Goal: Check status

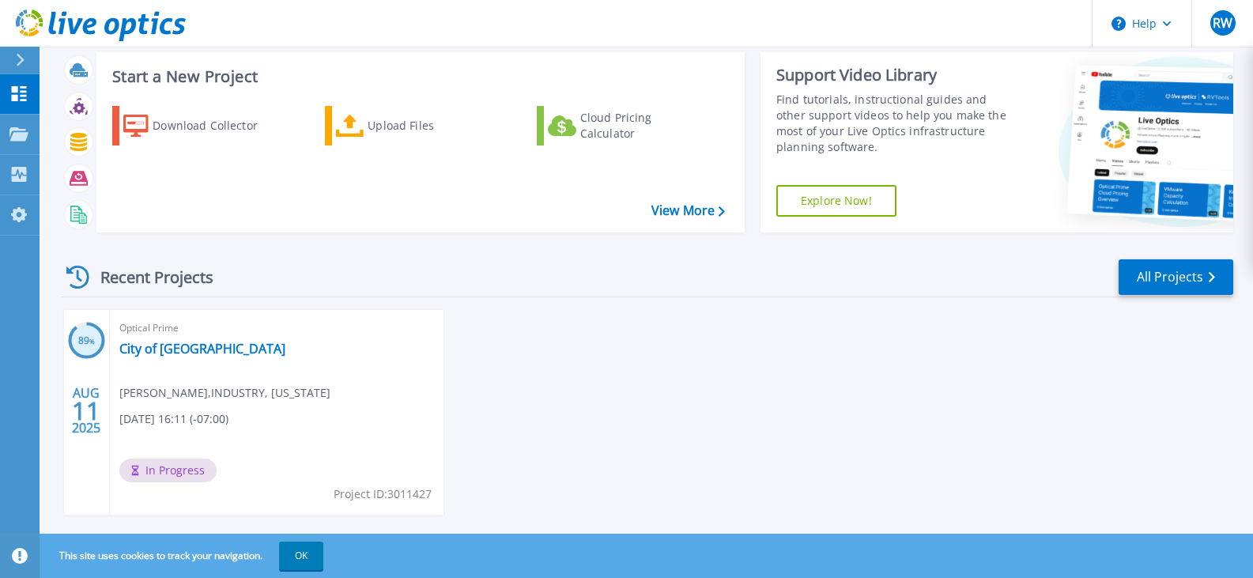
scroll to position [62, 0]
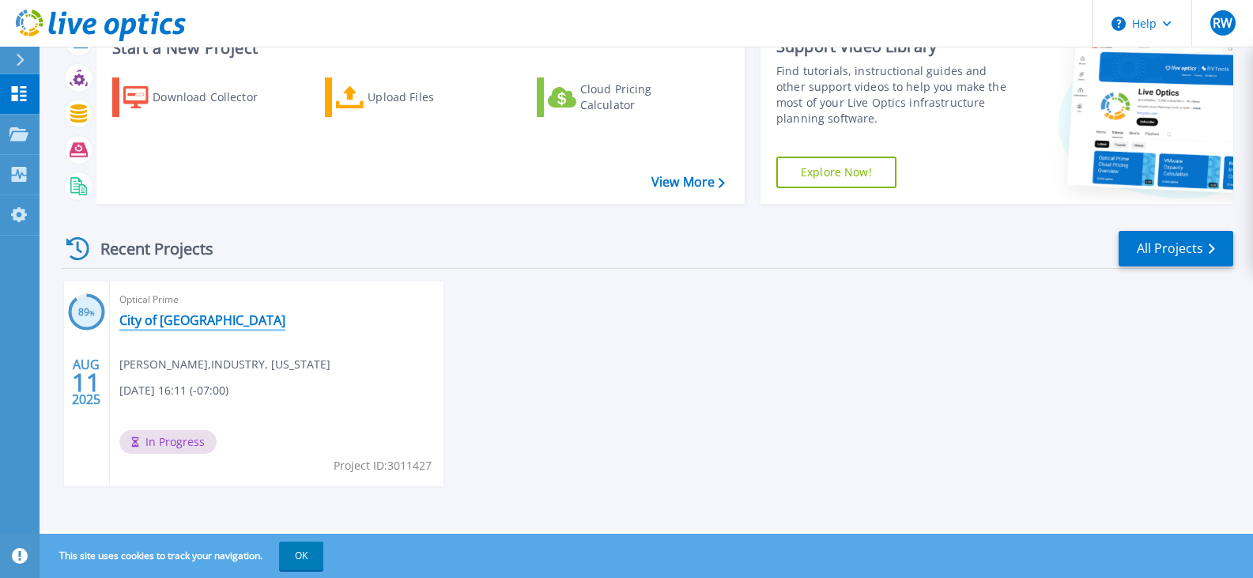
click at [189, 317] on link "City of [GEOGRAPHIC_DATA]" at bounding box center [202, 320] width 166 height 16
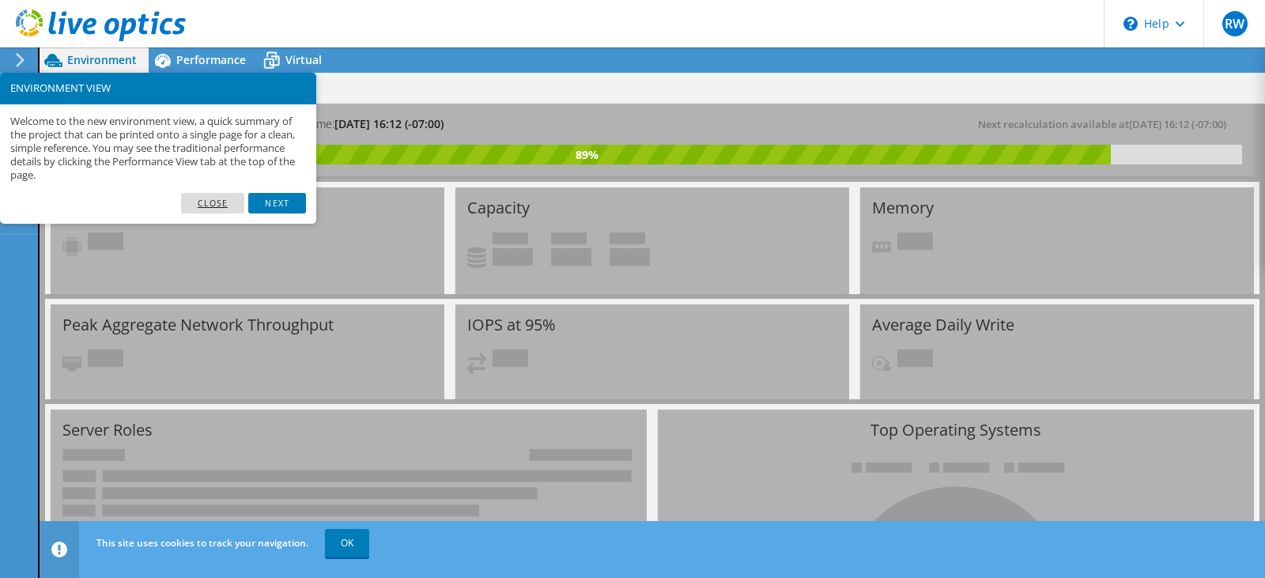
click at [198, 198] on link "Close" at bounding box center [213, 203] width 64 height 21
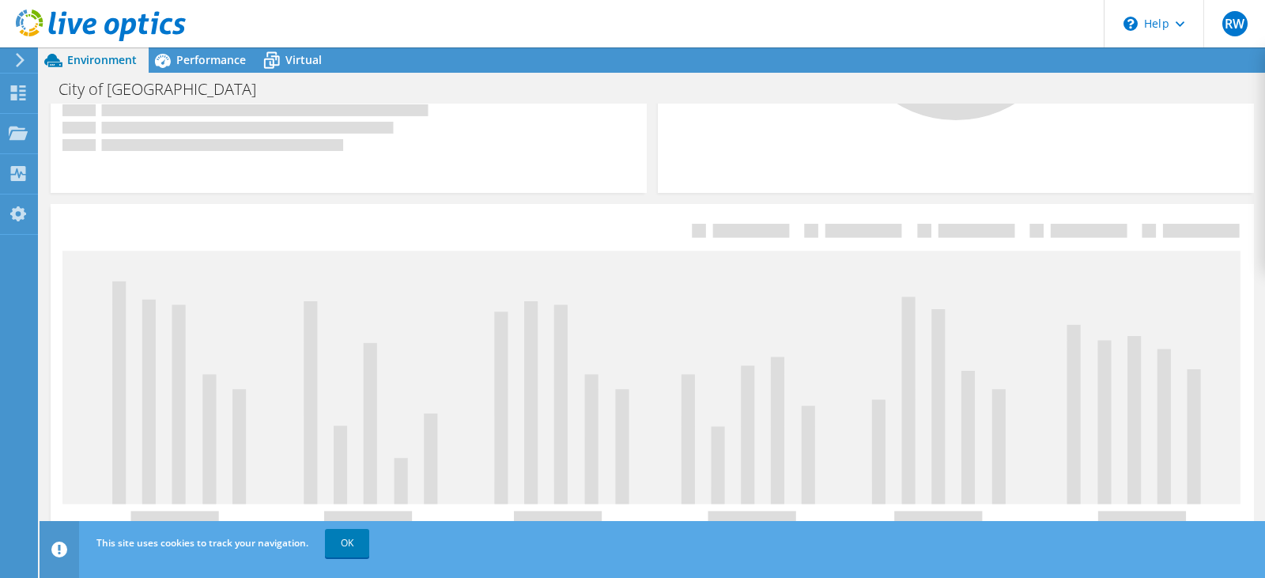
scroll to position [598, 0]
click at [351, 538] on link "OK" at bounding box center [347, 543] width 44 height 28
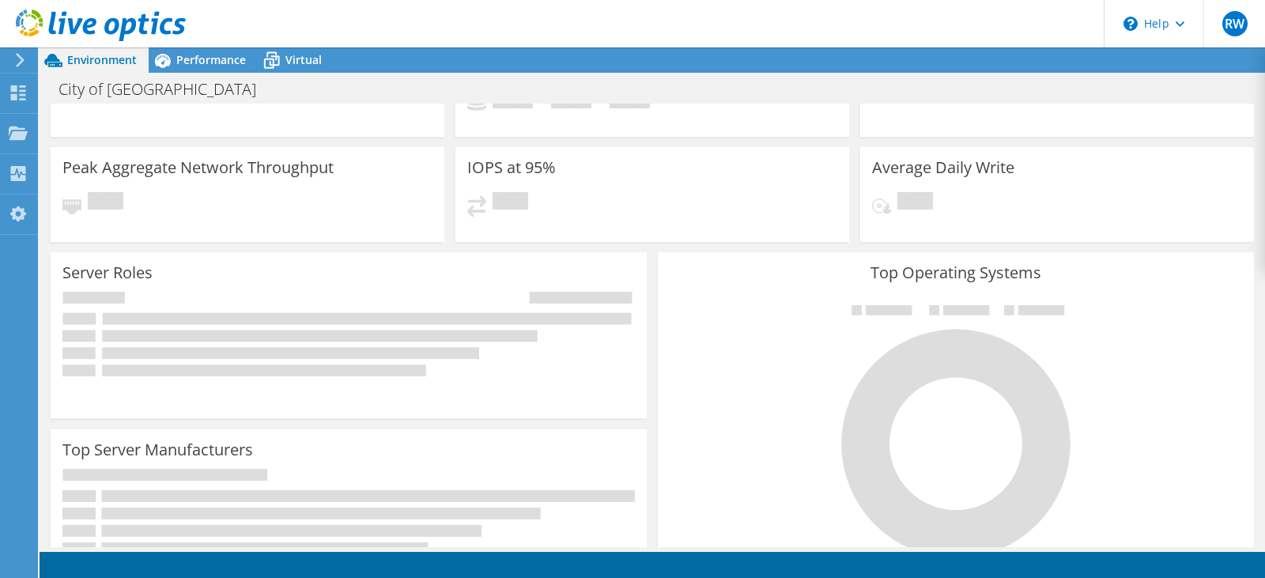
scroll to position [0, 0]
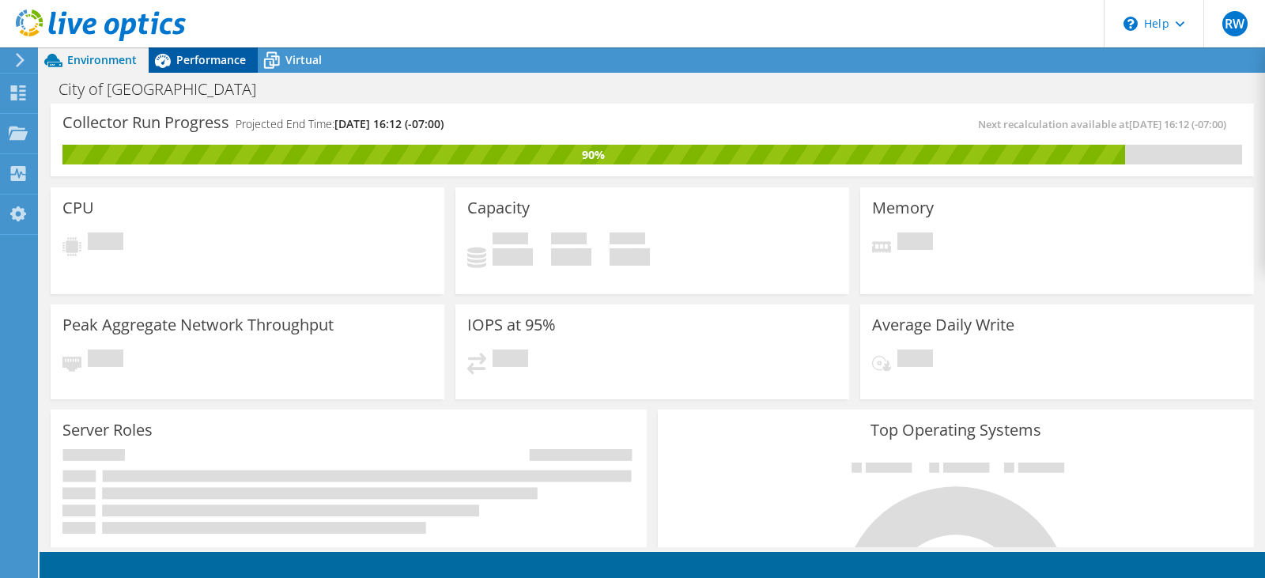
click at [216, 61] on span "Performance" at bounding box center [211, 59] width 70 height 15
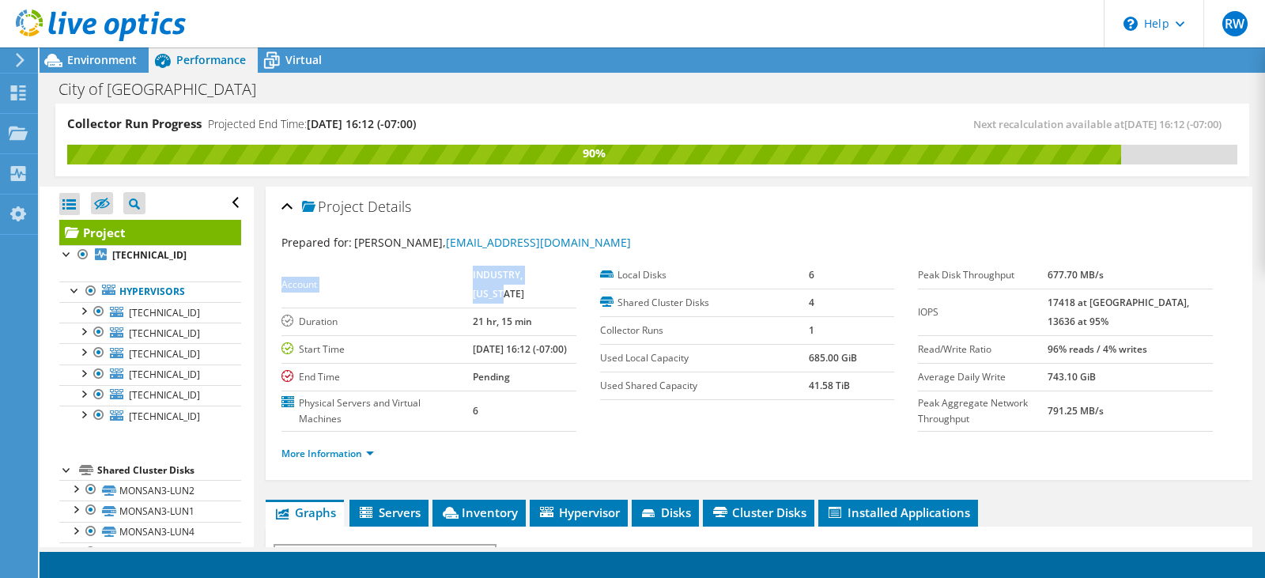
drag, startPoint x: 545, startPoint y: 271, endPoint x: 573, endPoint y: 276, distance: 28.1
click at [573, 276] on div "Account INDUSTRY, CALIFORNIA Duration 21 hr, 15 min Start Time 08/11/2025, 16:1…" at bounding box center [440, 347] width 319 height 170
click at [711, 221] on div "Project Details" at bounding box center [758, 208] width 955 height 34
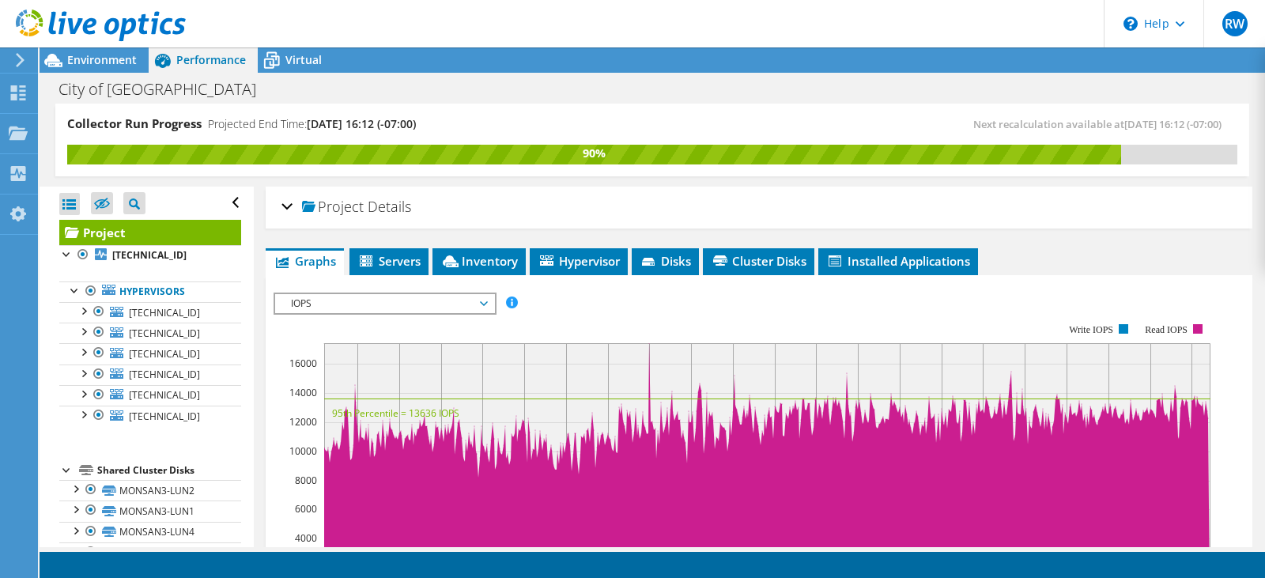
click at [709, 203] on div "Project Details" at bounding box center [758, 208] width 955 height 34
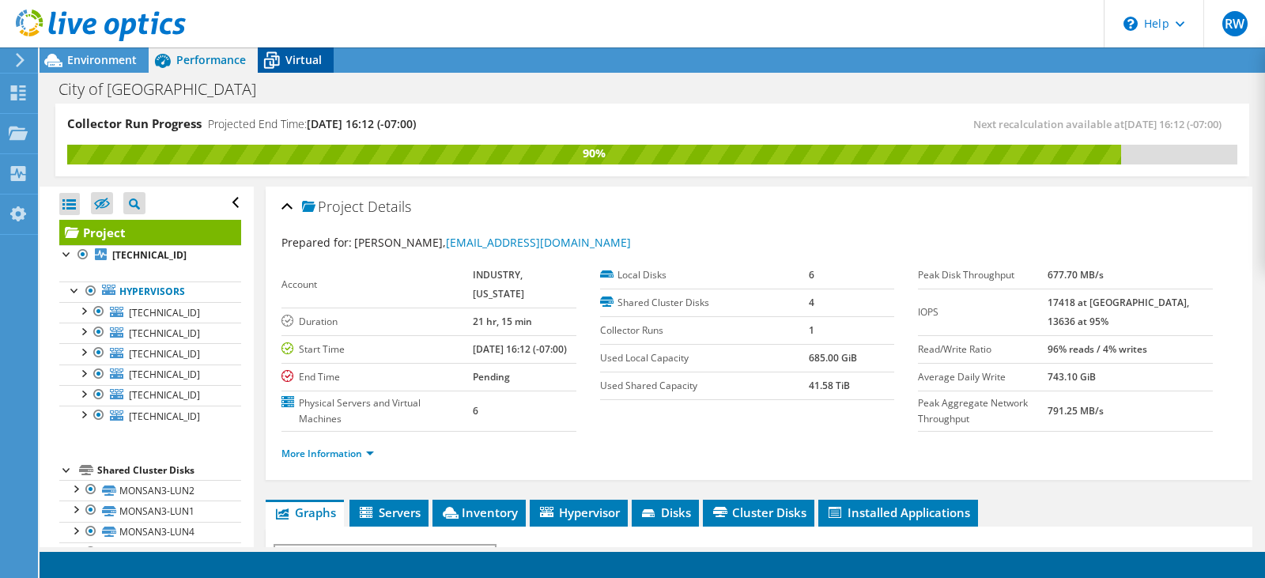
click at [307, 54] on span "Virtual" at bounding box center [303, 59] width 36 height 15
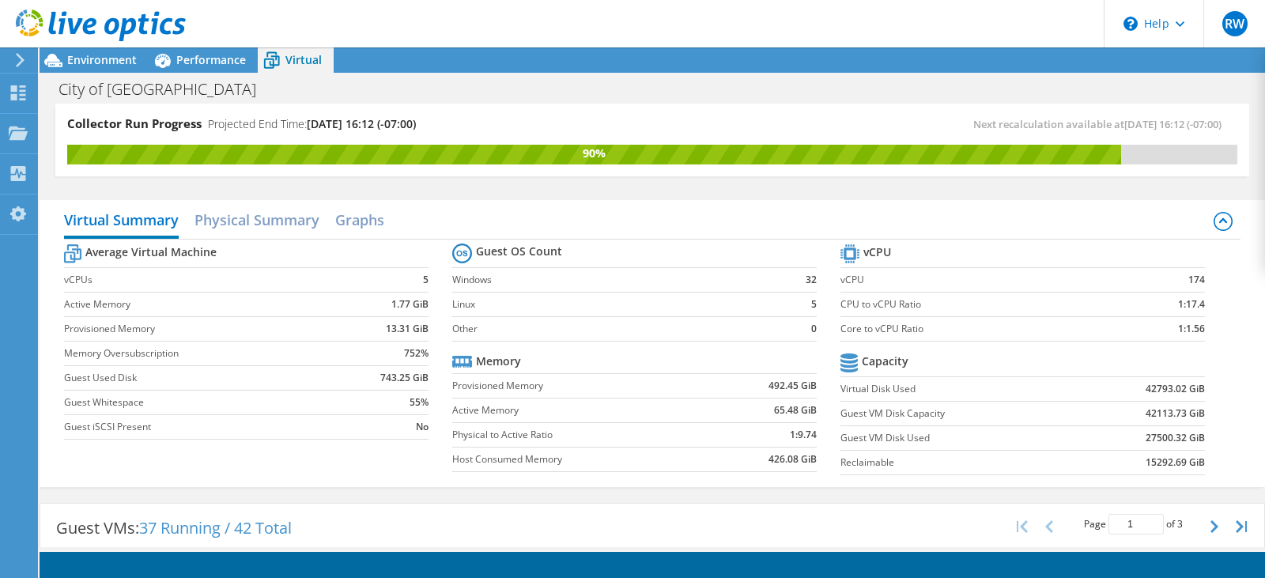
scroll to position [158, 0]
click at [1155, 183] on div "Collector Run Progress Projected End Time: 08/12/2025, 16:12 (-07:00) Next reca…" at bounding box center [652, 148] width 1225 height 89
click at [1175, 187] on div "Collector Run Progress Projected End Time: 08/12/2025, 16:12 (-07:00) Next reca…" at bounding box center [652, 148] width 1225 height 89
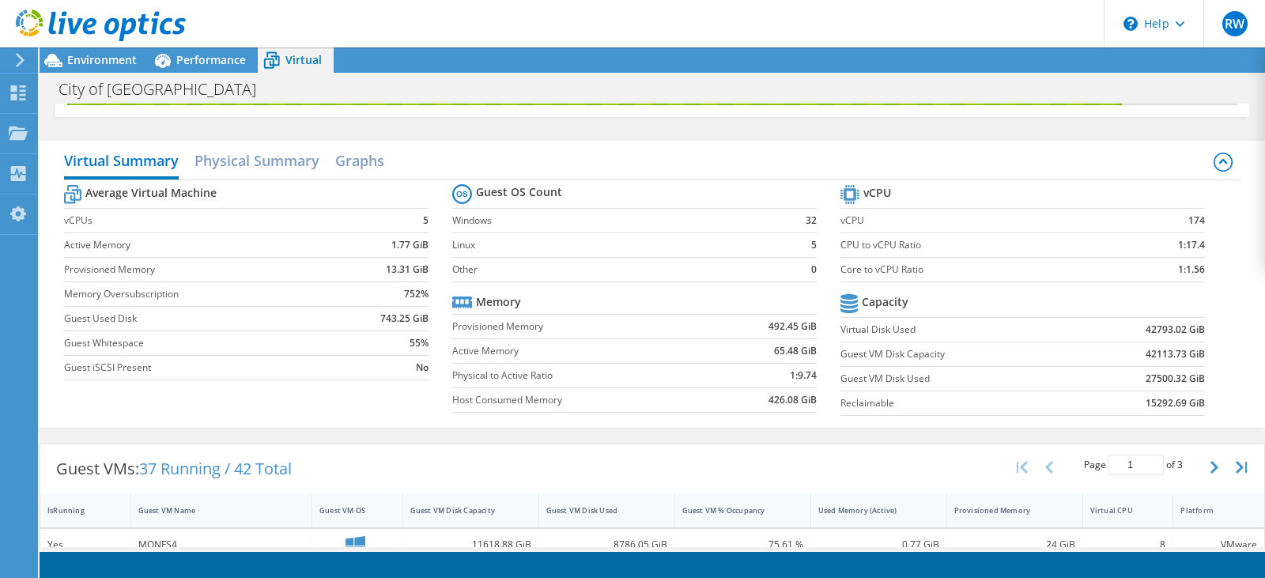
scroll to position [0, 0]
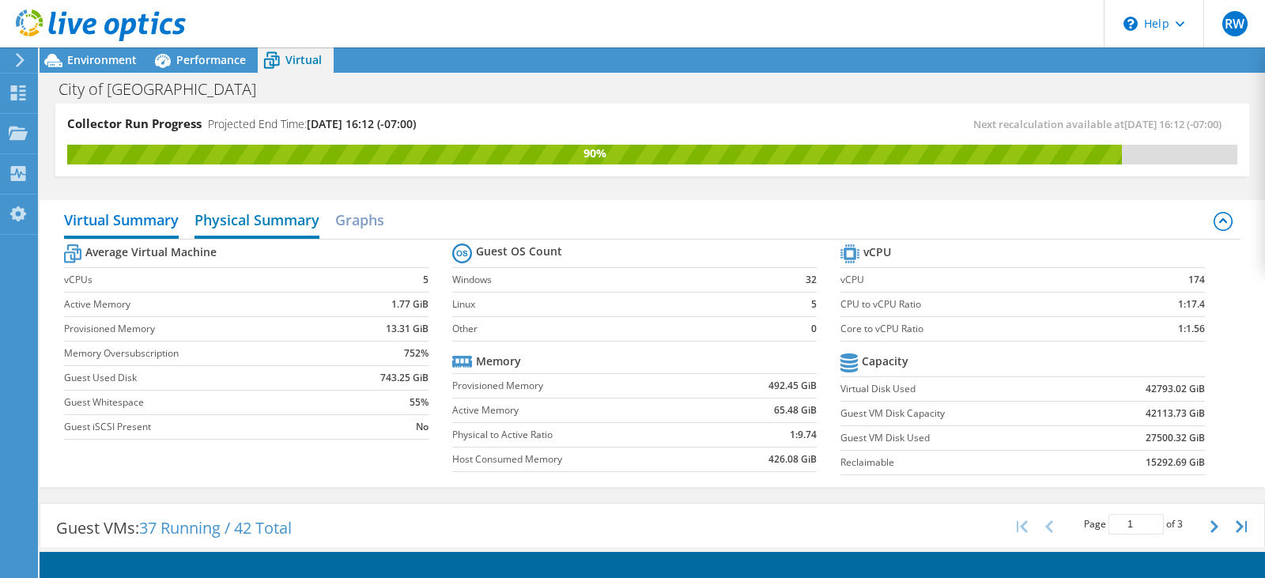
click at [220, 217] on h2 "Physical Summary" at bounding box center [256, 221] width 125 height 35
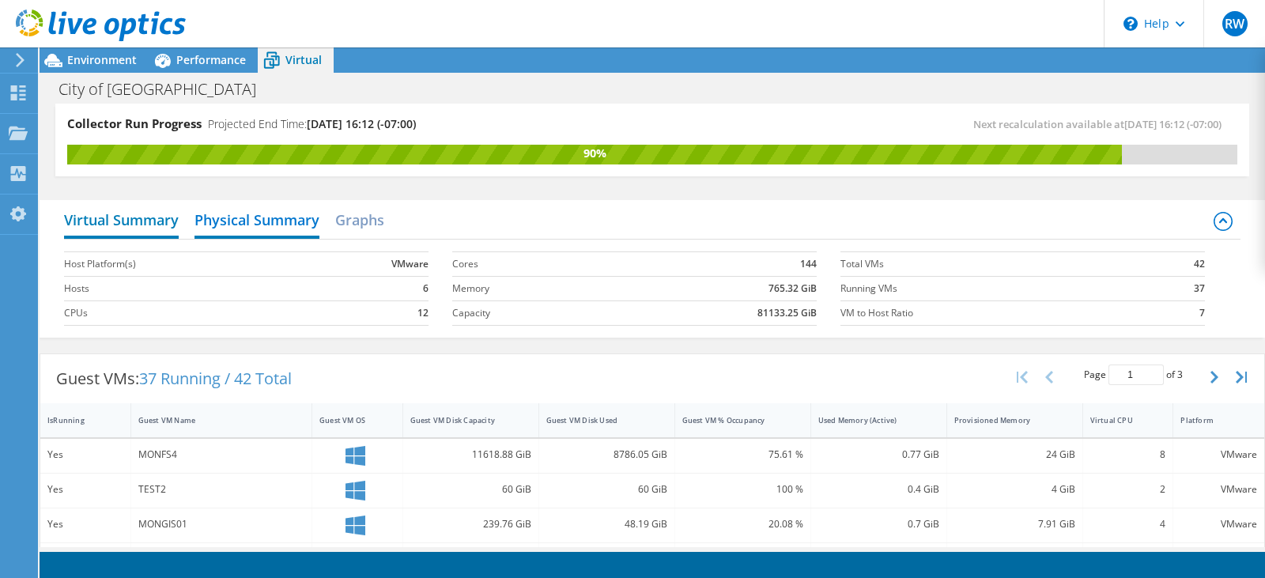
click at [138, 213] on h2 "Virtual Summary" at bounding box center [121, 221] width 115 height 35
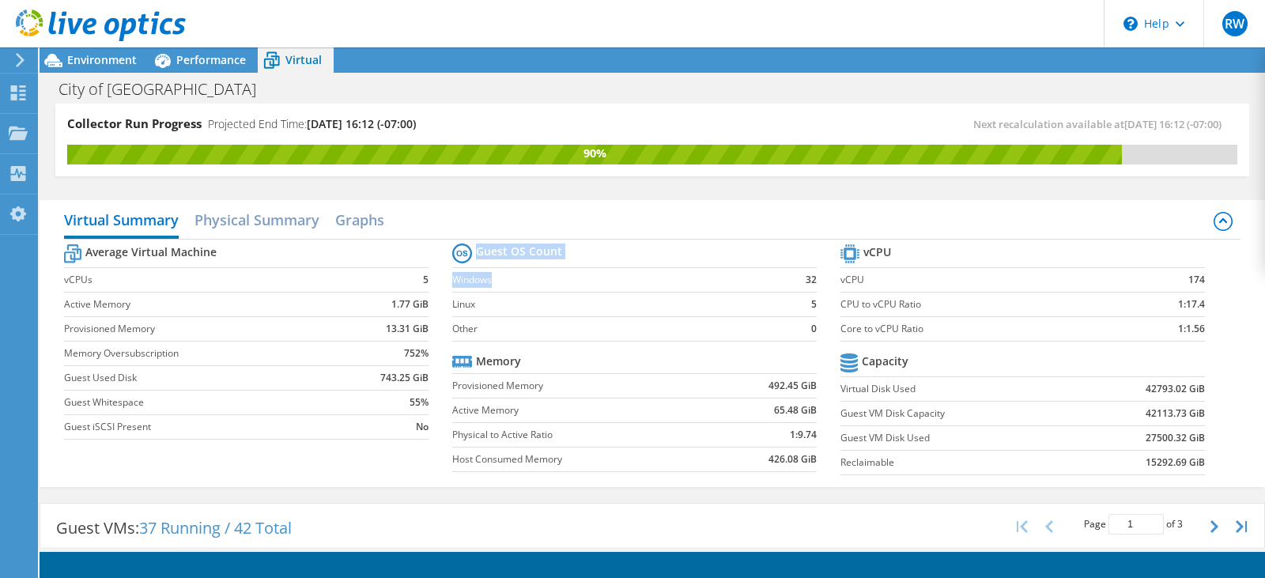
drag, startPoint x: 772, startPoint y: 270, endPoint x: 823, endPoint y: 270, distance: 51.4
click at [823, 270] on section "Guest OS Count Windows 32 Linux 5 Other 0 Memory Provisioned Memory 492.45 GiB …" at bounding box center [646, 360] width 388 height 240
click at [737, 194] on div "Virtual Summary Physical Summary Graphs Average Virtual Machine vCPUs 5 Active …" at bounding box center [652, 343] width 1225 height 303
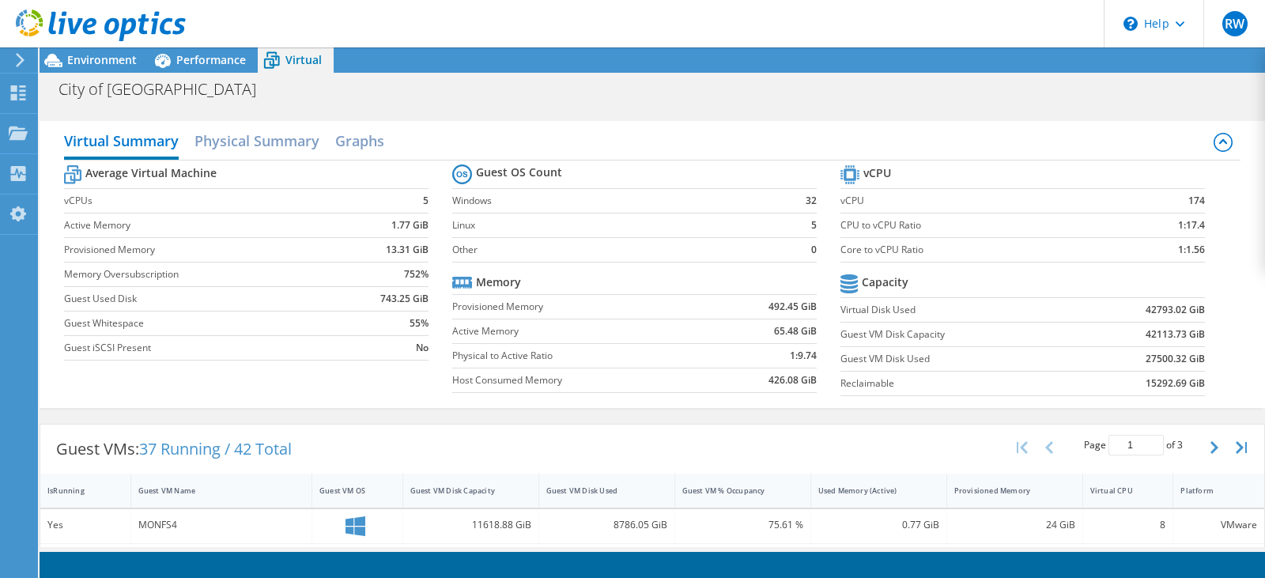
scroll to position [646, 0]
click at [201, 62] on span "Performance" at bounding box center [211, 59] width 70 height 15
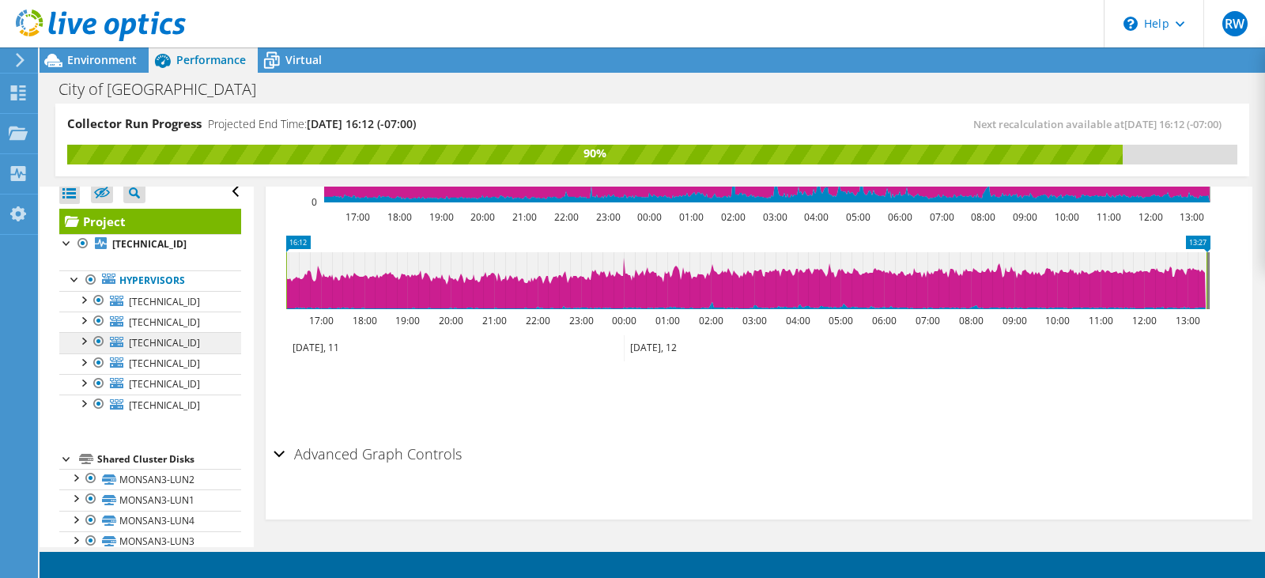
scroll to position [0, 0]
